Goal: Information Seeking & Learning: Understand process/instructions

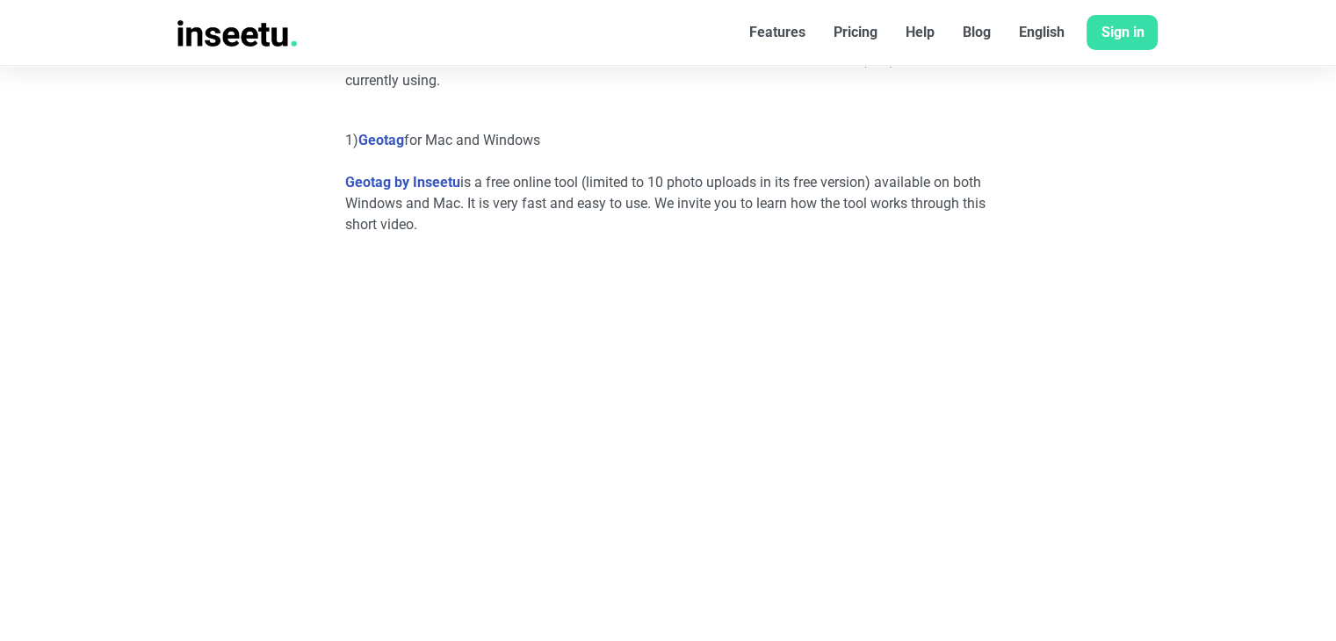
scroll to position [796, 0]
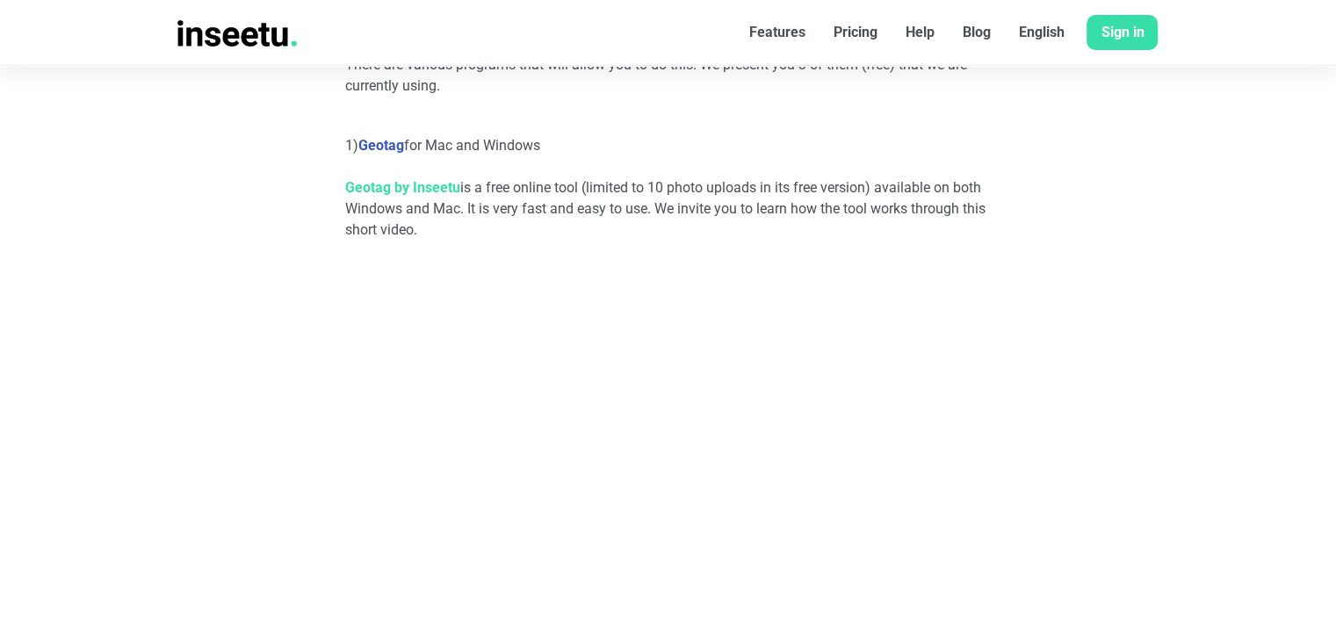
click at [408, 187] on link "Geotag by Inseetu" at bounding box center [402, 187] width 115 height 17
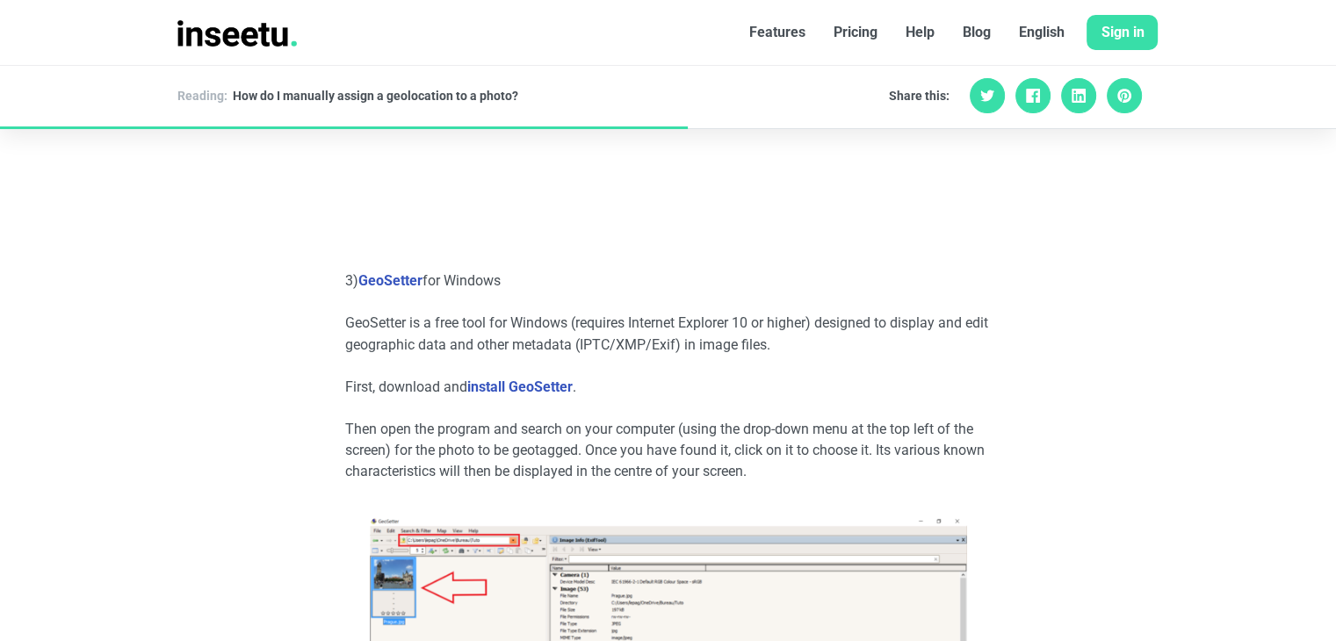
scroll to position [2992, 0]
click at [397, 282] on link "GeoSetter" at bounding box center [390, 282] width 64 height 17
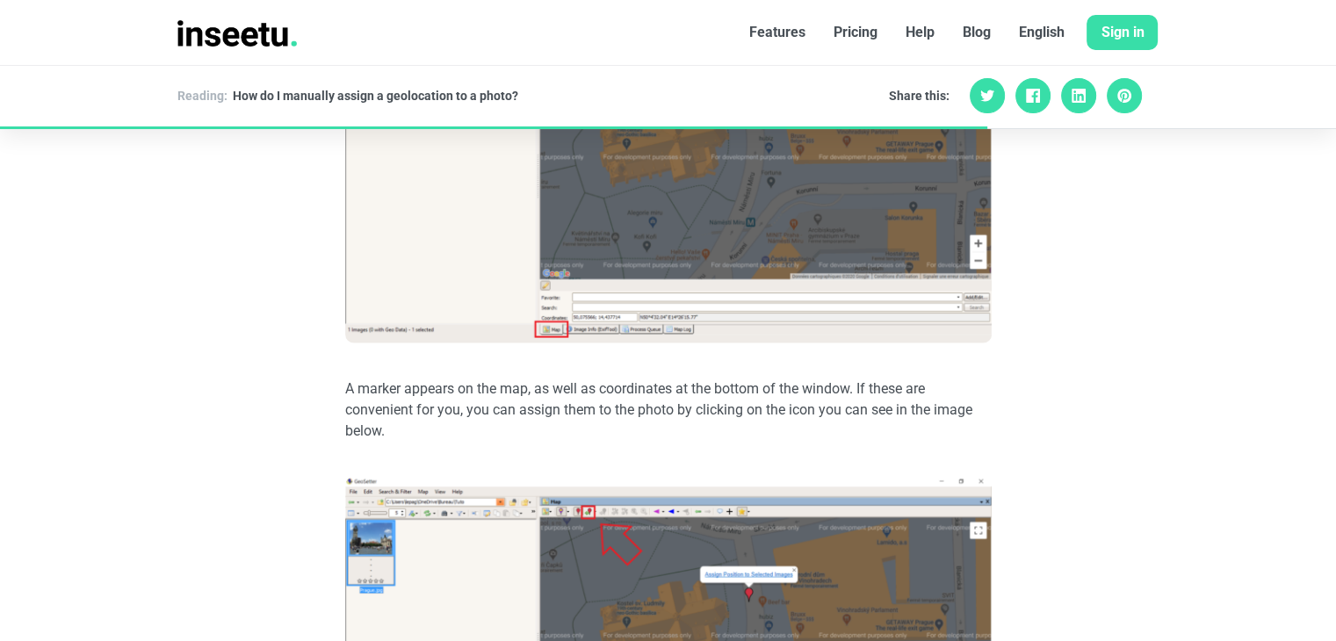
scroll to position [3963, 0]
